Goal: Transaction & Acquisition: Purchase product/service

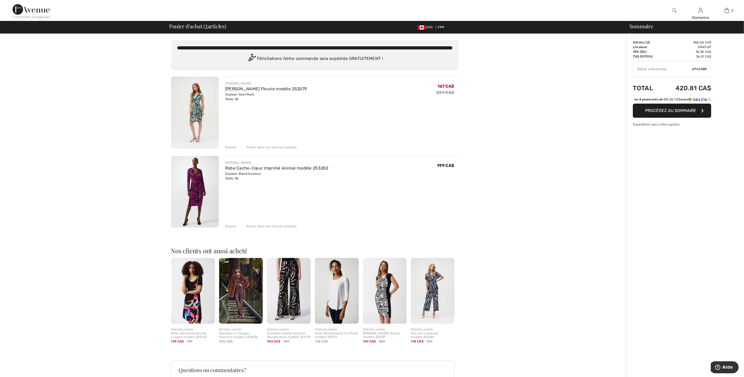
click at [683, 113] on span "Procédez au sommaire" at bounding box center [670, 110] width 51 height 5
